Goal: Task Accomplishment & Management: Manage account settings

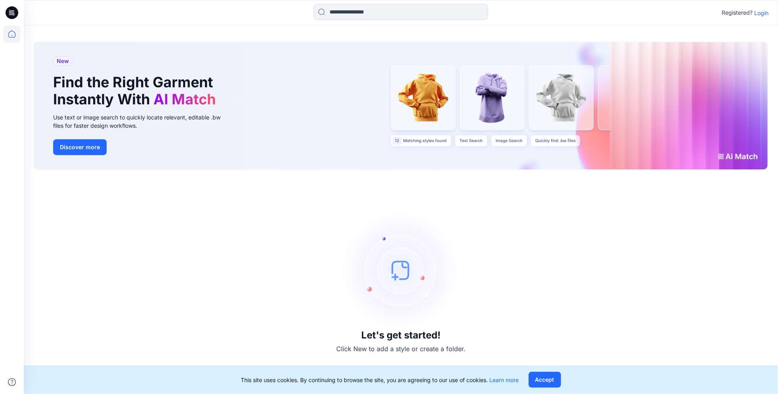
click at [761, 12] on p "Login" at bounding box center [762, 13] width 14 height 8
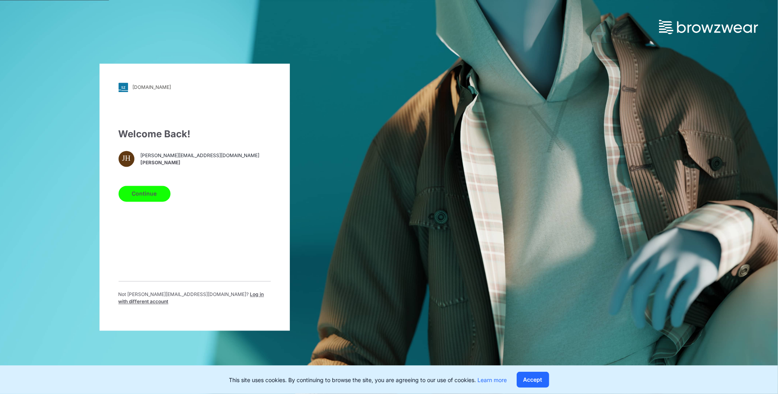
click at [152, 192] on button "Continue" at bounding box center [145, 194] width 52 height 16
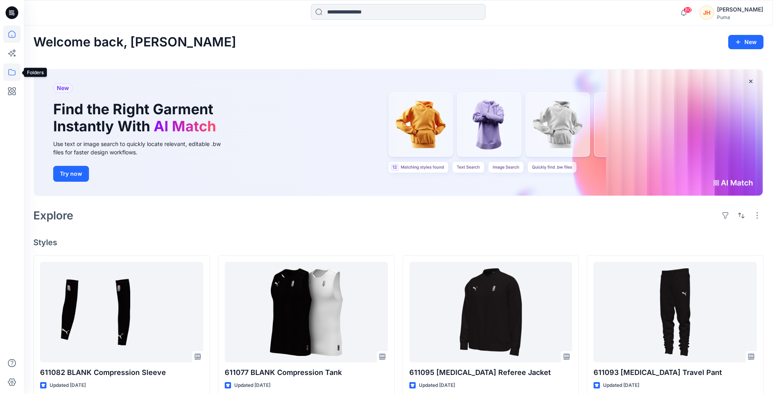
click at [14, 67] on icon at bounding box center [11, 71] width 17 height 17
